Goal: Use online tool/utility: Use online tool/utility

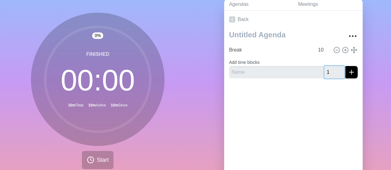
click at [332, 70] on input "1" at bounding box center [334, 72] width 20 height 12
click at [332, 70] on input "2" at bounding box center [334, 72] width 20 height 12
click at [332, 70] on input "3" at bounding box center [334, 72] width 20 height 12
click at [332, 70] on input "4" at bounding box center [334, 72] width 20 height 12
click at [332, 70] on input "5" at bounding box center [334, 72] width 20 height 12
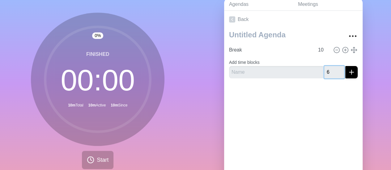
click at [332, 70] on input "6" at bounding box center [334, 72] width 20 height 12
type input "7"
click at [332, 70] on input "7" at bounding box center [334, 72] width 20 height 12
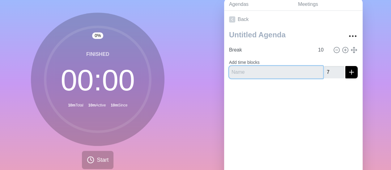
click at [279, 71] on input "text" at bounding box center [276, 72] width 94 height 12
type input "end meeting"
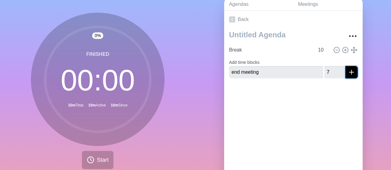
click at [348, 74] on icon "submit" at bounding box center [351, 72] width 7 height 7
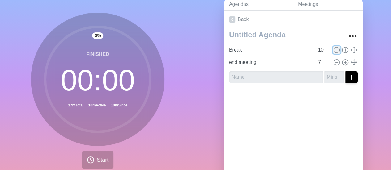
click at [334, 48] on circle at bounding box center [337, 50] width 6 height 6
type input "end meeting"
type input "7"
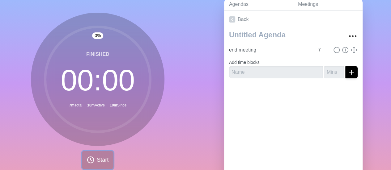
click at [91, 159] on circle at bounding box center [91, 160] width 6 height 6
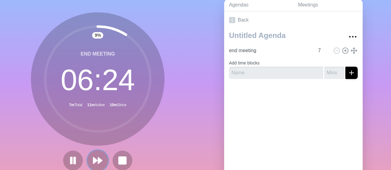
click at [93, 160] on polygon at bounding box center [95, 161] width 4 height 6
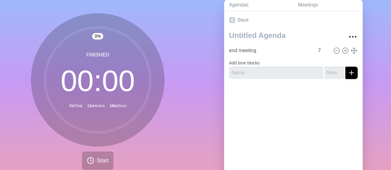
scroll to position [29, 0]
